Goal: Task Accomplishment & Management: Complete application form

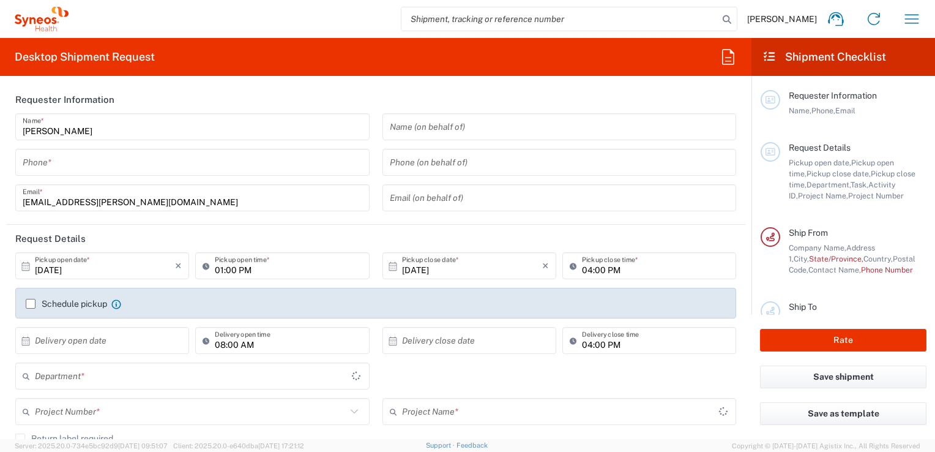
type input "[GEOGRAPHIC_DATA]"
type input "3243"
type input "INC Research Clin Svcs [GEOGRAPHIC_DATA]"
click at [817, 15] on div "[PERSON_NAME] Home Shipment estimator Shipment tracking Desktop shipment reques…" at bounding box center [500, 18] width 862 height 29
click at [799, 19] on span "[PERSON_NAME]" at bounding box center [782, 18] width 70 height 11
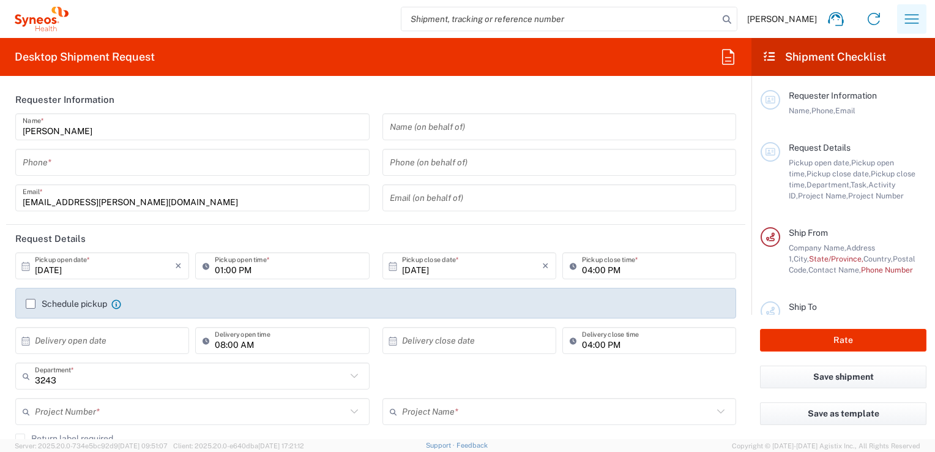
click at [920, 23] on icon "button" at bounding box center [912, 19] width 20 height 20
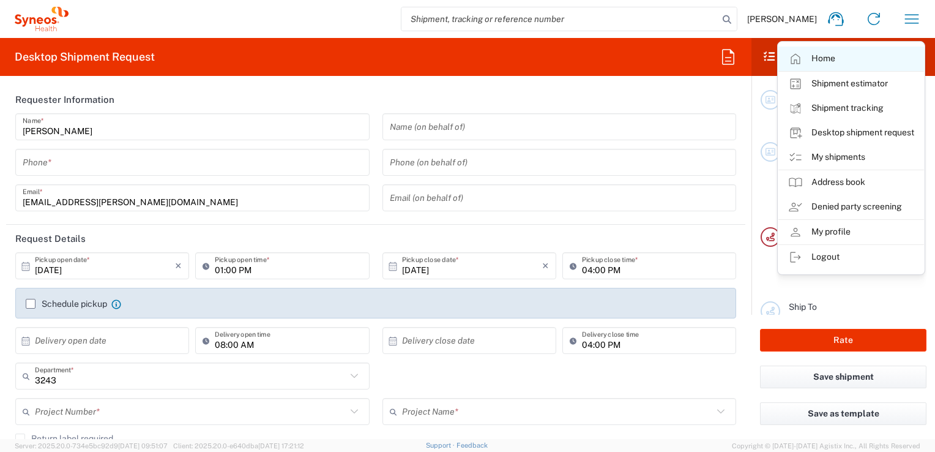
click at [813, 60] on link "Home" at bounding box center [851, 58] width 146 height 24
